Goal: Information Seeking & Learning: Learn about a topic

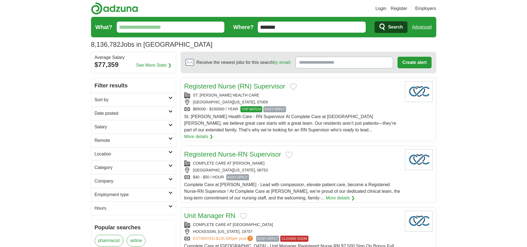
type input "*******"
click at [422, 27] on link "Advanced" at bounding box center [422, 27] width 20 height 11
